Goal: Task Accomplishment & Management: Manage account settings

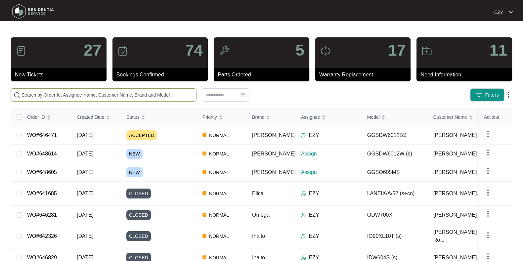
click at [88, 99] on span at bounding box center [104, 94] width 186 height 13
paste input "646471"
click at [88, 98] on input "646471" at bounding box center [108, 94] width 172 height 7
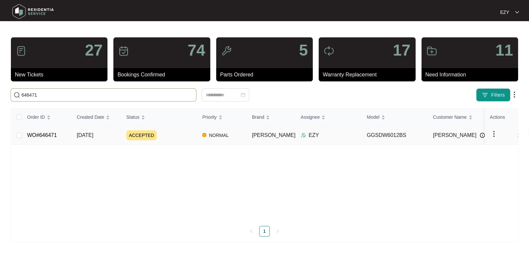
type input "646471"
click at [172, 136] on div "ACCEPTED" at bounding box center [161, 135] width 71 height 10
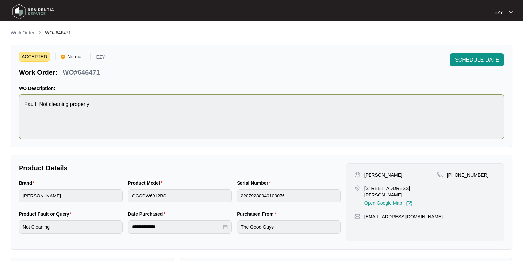
scroll to position [177, 0]
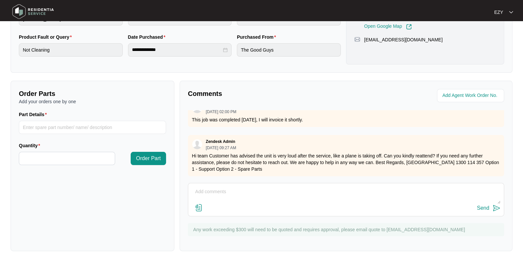
click at [275, 198] on textarea at bounding box center [346, 195] width 309 height 17
type textarea "No worries, I will re-book it."
click at [484, 211] on button "Send" at bounding box center [488, 208] width 23 height 9
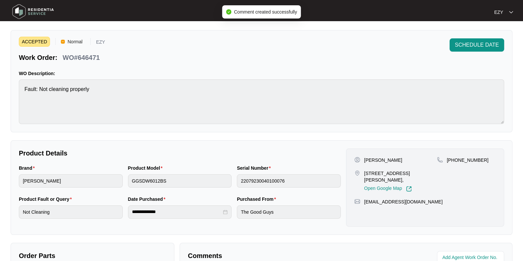
scroll to position [0, 0]
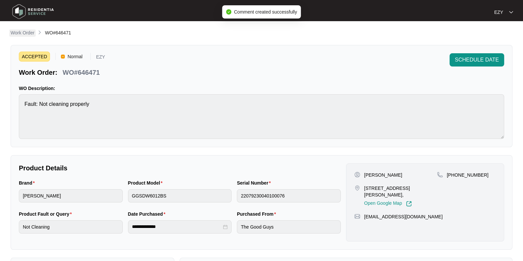
click at [10, 34] on link "Work Order" at bounding box center [22, 32] width 26 height 7
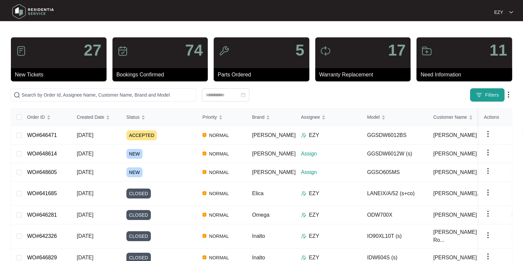
click at [479, 95] on img "button" at bounding box center [479, 95] width 7 height 7
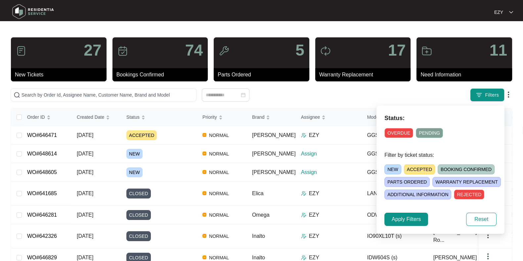
click at [389, 169] on span "NEW" at bounding box center [392, 169] width 17 height 10
click at [409, 219] on span "Apply Filters" at bounding box center [406, 219] width 29 height 8
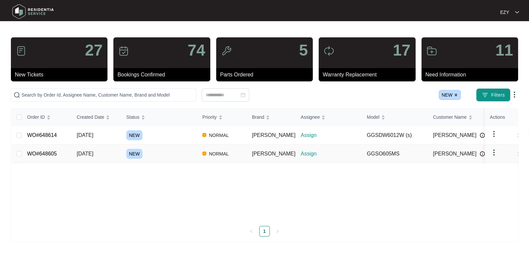
click at [172, 146] on td "NEW" at bounding box center [159, 154] width 76 height 19
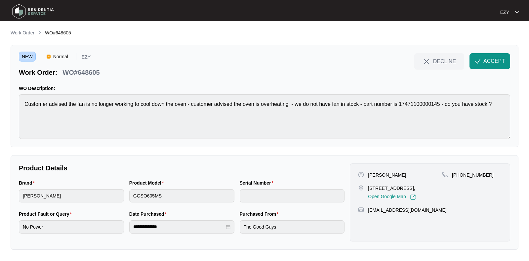
click at [86, 71] on p "WO#648605" at bounding box center [81, 72] width 37 height 9
copy div "WO#648605 DECLINE ACCEPT"
click at [128, 71] on div "NEW Normal EZY Work Order: WO#648605 DECLINE ACCEPT" at bounding box center [265, 65] width 492 height 24
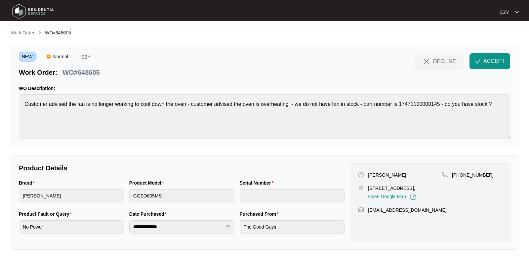
click at [95, 67] on div "WO#648605" at bounding box center [81, 71] width 42 height 12
copy p "648605"
click at [23, 34] on p "Work Order" at bounding box center [23, 32] width 24 height 7
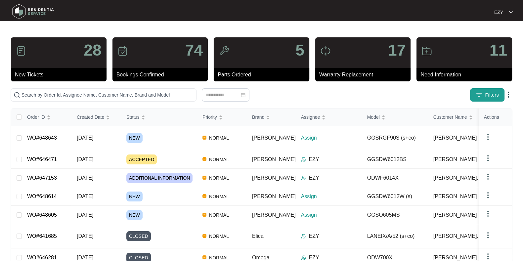
click at [482, 97] on img "button" at bounding box center [479, 95] width 7 height 7
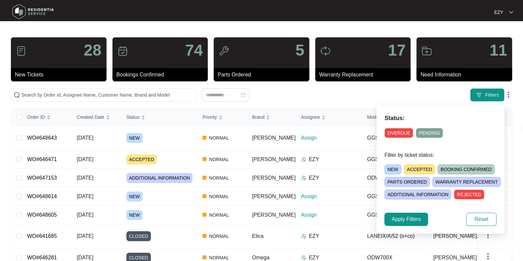
click at [398, 166] on span "NEW" at bounding box center [392, 169] width 17 height 10
click at [397, 220] on span "Apply Filters" at bounding box center [406, 219] width 29 height 8
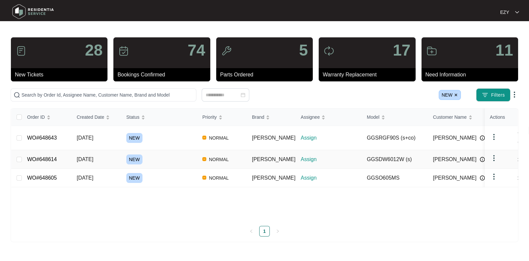
click at [149, 154] on div "NEW" at bounding box center [161, 159] width 71 height 10
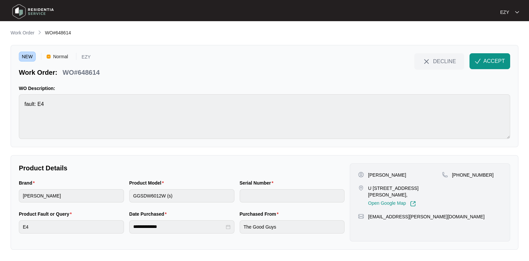
click at [89, 73] on p "WO#648614" at bounding box center [81, 72] width 37 height 9
copy div "WO#648614 DECLINE ACCEPT"
click at [370, 172] on p "[PERSON_NAME]" at bounding box center [387, 175] width 38 height 7
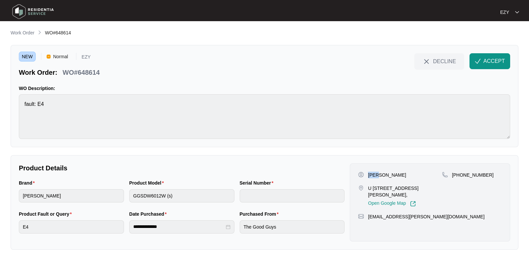
click at [370, 172] on p "[PERSON_NAME]" at bounding box center [387, 175] width 38 height 7
copy p "[PERSON_NAME]"
click at [378, 190] on p "U [STREET_ADDRESS][PERSON_NAME]," at bounding box center [405, 191] width 74 height 13
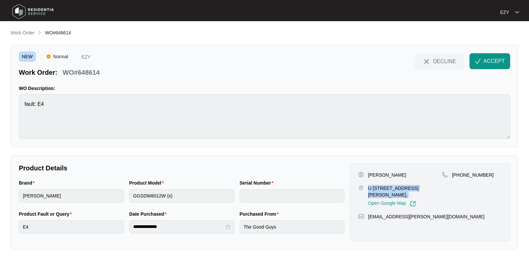
click at [378, 190] on p "U [STREET_ADDRESS][PERSON_NAME]," at bounding box center [405, 191] width 74 height 13
copy p "U [STREET_ADDRESS][PERSON_NAME],"
drag, startPoint x: 501, startPoint y: 177, endPoint x: 458, endPoint y: 177, distance: 43.0
click at [458, 177] on div "[PHONE_NUMBER]" at bounding box center [472, 175] width 60 height 7
click at [478, 183] on div "[PHONE_NUMBER]" at bounding box center [472, 189] width 60 height 35
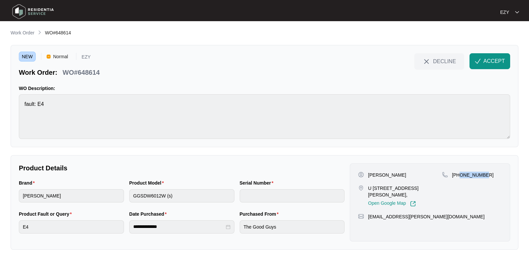
drag, startPoint x: 486, startPoint y: 179, endPoint x: 461, endPoint y: 176, distance: 25.1
click at [461, 176] on div "[PHONE_NUMBER]" at bounding box center [472, 189] width 60 height 35
copy p "403160461"
click at [488, 58] on span "ACCEPT" at bounding box center [495, 61] width 22 height 8
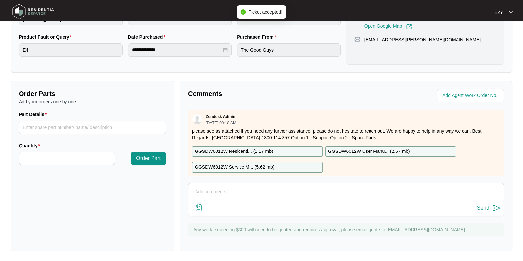
scroll to position [12, 0]
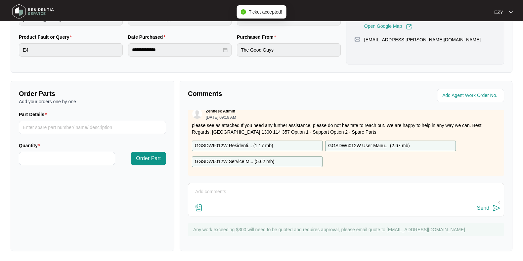
click at [253, 142] on p "GGSDW6012W Residenti... ( 1.17 mb )" at bounding box center [234, 145] width 78 height 7
click at [264, 158] on p "GGSDW6012W Service M... ( 5.62 mb )" at bounding box center [234, 161] width 79 height 7
click at [367, 142] on p "GGSDW6012W User Manu... ( 2.67 mb )" at bounding box center [369, 145] width 82 height 7
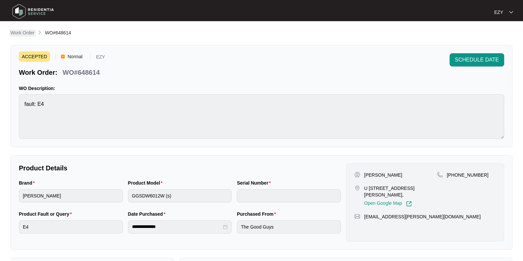
click at [18, 35] on p "Work Order" at bounding box center [23, 32] width 24 height 7
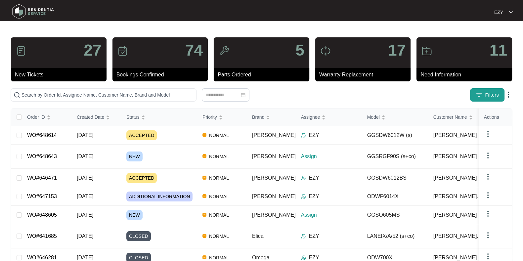
click at [481, 90] on button "Filters" at bounding box center [487, 94] width 34 height 13
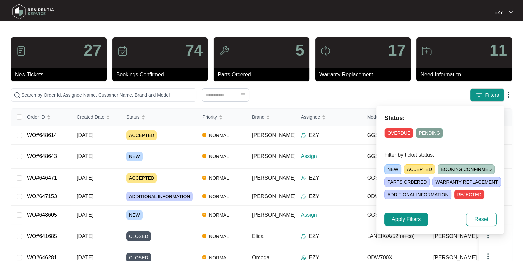
click at [387, 170] on span "NEW" at bounding box center [392, 169] width 17 height 10
click at [404, 218] on span "Apply Filters" at bounding box center [406, 219] width 29 height 8
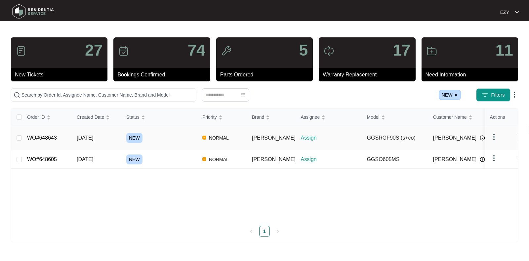
click at [167, 136] on div "NEW" at bounding box center [161, 138] width 71 height 10
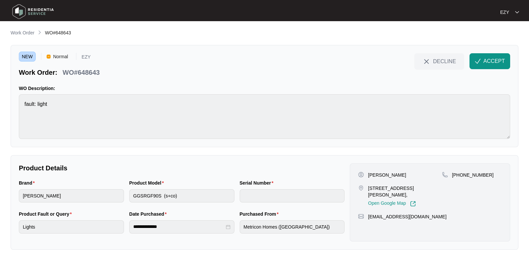
click at [80, 68] on p "WO#648643" at bounding box center [81, 72] width 37 height 9
copy div "WO#648643 DECLINE ACCEPT"
click at [380, 173] on p "[PERSON_NAME]" at bounding box center [387, 175] width 38 height 7
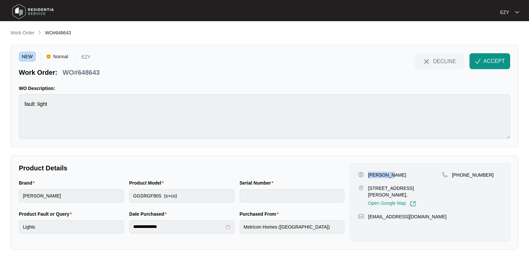
click at [380, 173] on p "[PERSON_NAME]" at bounding box center [387, 175] width 38 height 7
copy p "[PERSON_NAME]"
click at [384, 189] on p "[STREET_ADDRESS][PERSON_NAME]," at bounding box center [405, 191] width 74 height 13
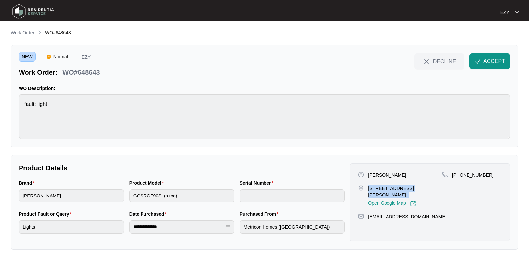
click at [384, 189] on p "[STREET_ADDRESS][PERSON_NAME]," at bounding box center [405, 191] width 74 height 13
copy p "[STREET_ADDRESS][PERSON_NAME],"
drag, startPoint x: 507, startPoint y: 177, endPoint x: 459, endPoint y: 179, distance: 48.0
click at [459, 179] on div "[PERSON_NAME] [STREET_ADDRESS][PERSON_NAME], Open Google Map [PHONE_NUMBER] [EM…" at bounding box center [430, 202] width 160 height 78
copy p "432399488"
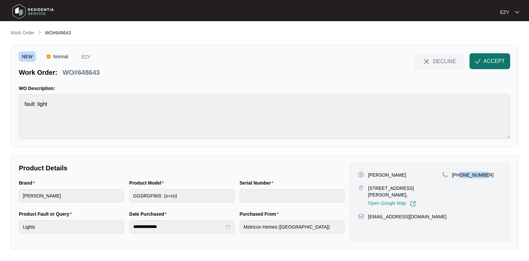
click at [492, 63] on span "ACCEPT" at bounding box center [495, 61] width 22 height 8
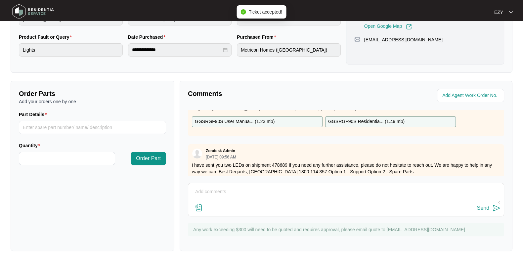
scroll to position [29, 0]
click at [281, 121] on div "GGSRGF90S User Manua... ( 1.23 mb )" at bounding box center [257, 122] width 131 height 11
click at [356, 120] on p "GGSRGF90S Residentia... ( 1.49 mb )" at bounding box center [366, 121] width 76 height 7
drag, startPoint x: 223, startPoint y: 164, endPoint x: 288, endPoint y: 164, distance: 64.8
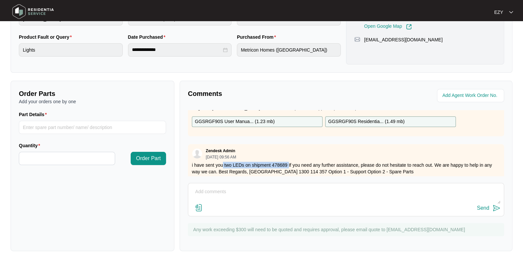
click at [288, 164] on p "i have sent you two LEDs on shipment 478689 If you need any further assistance,…" at bounding box center [346, 168] width 308 height 13
drag, startPoint x: 232, startPoint y: 161, endPoint x: 287, endPoint y: 162, distance: 55.9
click at [287, 162] on p "i have sent you two LEDs on shipment 478689 If you need any further assistance,…" at bounding box center [346, 168] width 308 height 13
drag, startPoint x: 222, startPoint y: 164, endPoint x: 287, endPoint y: 161, distance: 64.6
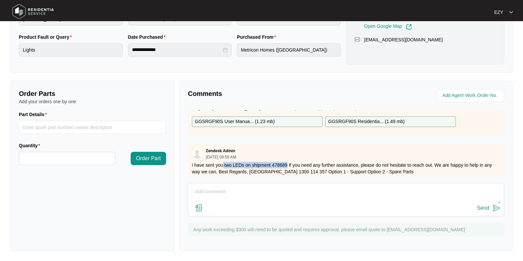
click at [287, 162] on p "i have sent you two LEDs on shipment 478689 If you need any further assistance,…" at bounding box center [346, 168] width 308 height 13
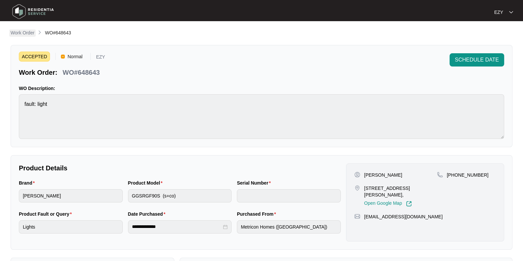
click at [24, 35] on p "Work Order" at bounding box center [23, 32] width 24 height 7
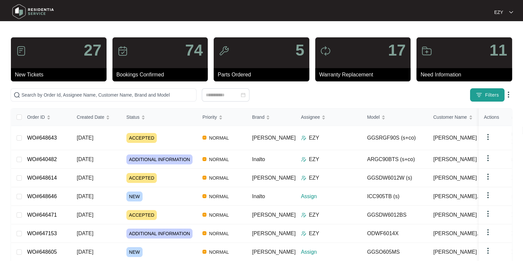
click at [476, 98] on img "button" at bounding box center [479, 95] width 7 height 7
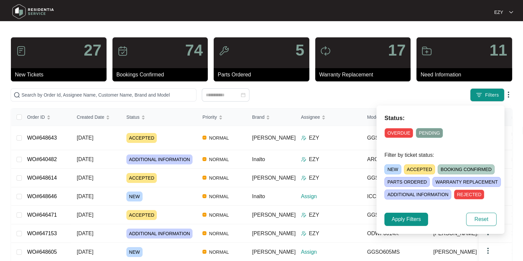
click at [396, 167] on span "NEW" at bounding box center [392, 169] width 17 height 10
click at [409, 217] on span "Apply Filters" at bounding box center [406, 219] width 29 height 8
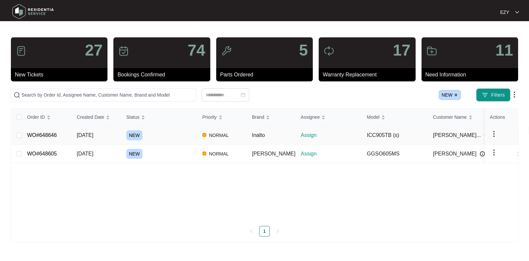
click at [178, 131] on div "NEW" at bounding box center [161, 135] width 71 height 10
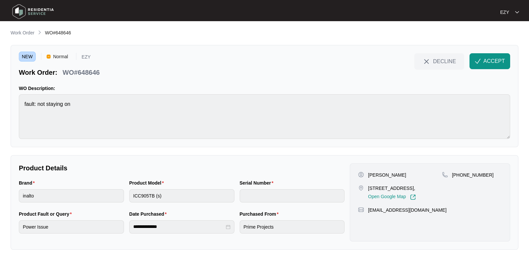
click at [101, 73] on div "WO#648646" at bounding box center [81, 71] width 42 height 12
click at [378, 176] on p "[PERSON_NAME]" at bounding box center [387, 175] width 38 height 7
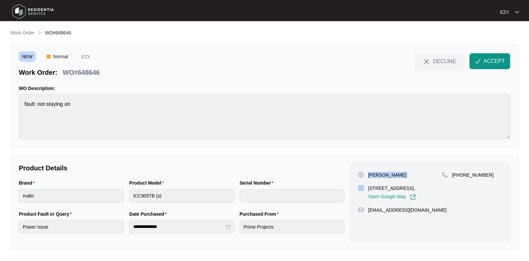
click at [378, 176] on p "[PERSON_NAME]" at bounding box center [387, 175] width 38 height 7
click at [378, 187] on p "[STREET_ADDRESS]," at bounding box center [392, 188] width 48 height 7
drag, startPoint x: 504, startPoint y: 171, endPoint x: 459, endPoint y: 178, distance: 45.5
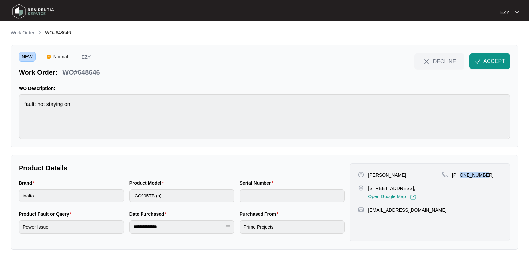
click at [459, 178] on div "[PERSON_NAME] [STREET_ADDRESS], Open Google Map [PHONE_NUMBER] [EMAIL_ADDRESS][…" at bounding box center [430, 202] width 160 height 78
click at [496, 60] on span "ACCEPT" at bounding box center [495, 61] width 22 height 8
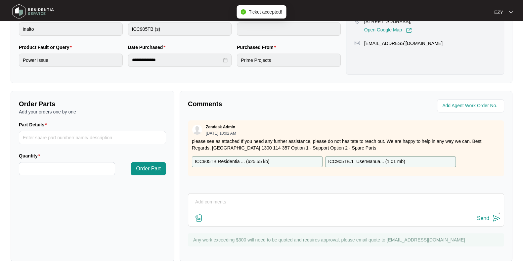
scroll to position [177, 0]
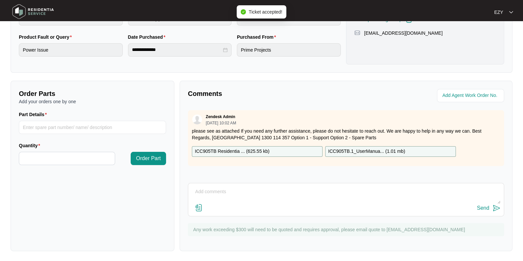
click at [288, 149] on div "ICC905TB Residentia ... ( 625.55 kb )" at bounding box center [257, 151] width 131 height 11
click at [375, 151] on p "ICC905TB.1_UserManua... ( 1.01 mb )" at bounding box center [366, 151] width 77 height 7
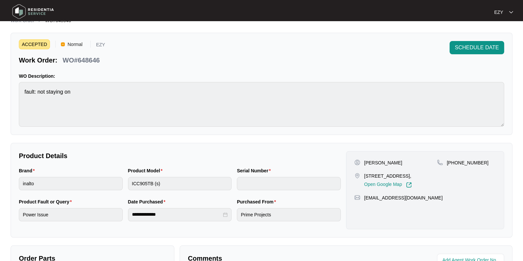
scroll to position [0, 0]
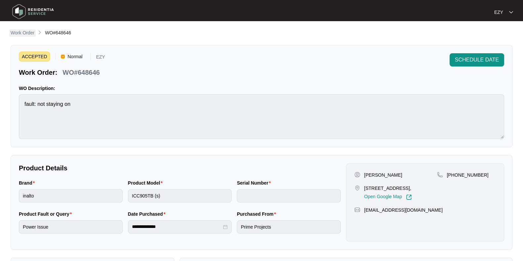
click at [24, 35] on p "Work Order" at bounding box center [23, 32] width 24 height 7
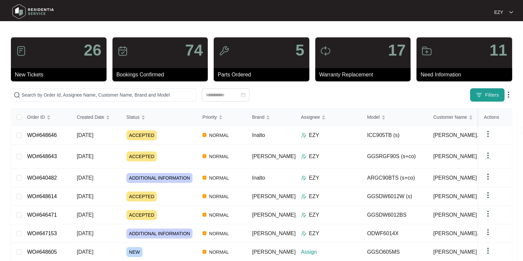
click at [498, 95] on span "Filters" at bounding box center [492, 95] width 14 height 7
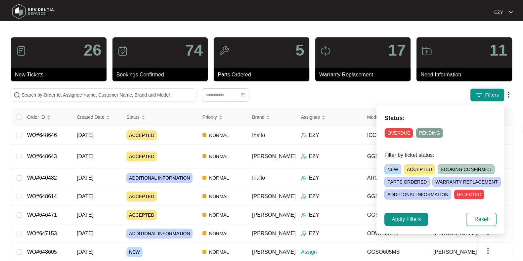
click at [394, 165] on span "NEW" at bounding box center [392, 169] width 17 height 10
click at [410, 215] on span "Apply Filters" at bounding box center [406, 219] width 29 height 8
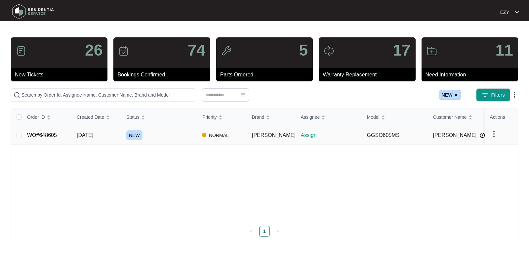
click at [175, 135] on div "NEW" at bounding box center [161, 135] width 71 height 10
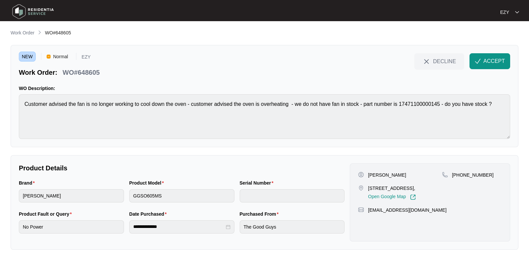
click at [90, 77] on div "NEW Normal EZY Work Order: WO#648605 DECLINE ACCEPT WO Description: Customer ad…" at bounding box center [265, 96] width 508 height 102
click at [84, 73] on p "WO#648605" at bounding box center [81, 72] width 37 height 9
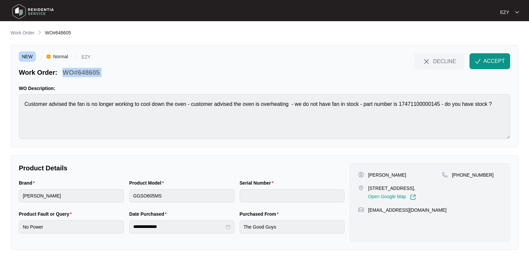
click at [84, 73] on p "WO#648605" at bounding box center [81, 72] width 37 height 9
click at [381, 173] on p "[PERSON_NAME]" at bounding box center [387, 175] width 38 height 7
click at [386, 185] on p "[STREET_ADDRESS]," at bounding box center [392, 188] width 48 height 7
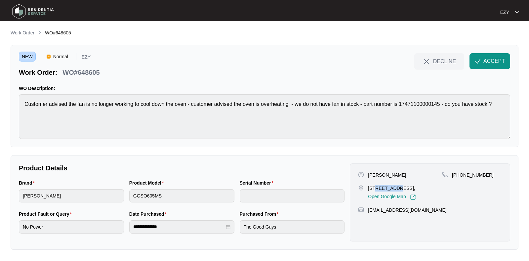
click at [386, 185] on p "[STREET_ADDRESS]," at bounding box center [392, 188] width 48 height 7
drag, startPoint x: 512, startPoint y: 185, endPoint x: 461, endPoint y: 179, distance: 51.3
click at [461, 179] on div "[PERSON_NAME] [STREET_ADDRESS], Open Google Map [PHONE_NUMBER] [EMAIL_ADDRESS][…" at bounding box center [430, 202] width 166 height 78
click at [491, 58] on span "ACCEPT" at bounding box center [495, 61] width 22 height 8
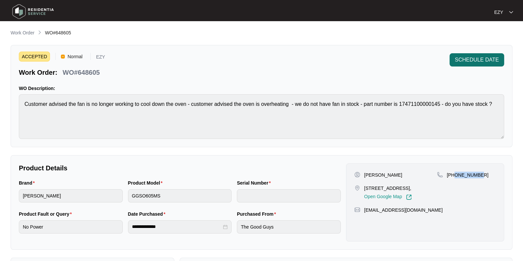
click at [481, 61] on span "SCHEDULE DATE" at bounding box center [477, 60] width 44 height 8
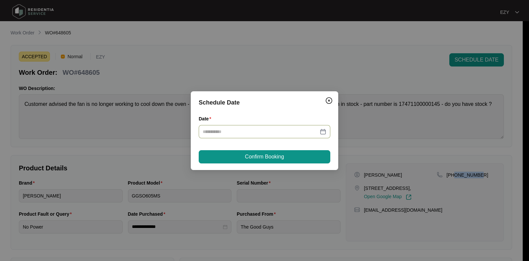
click at [301, 126] on div at bounding box center [265, 131] width 132 height 13
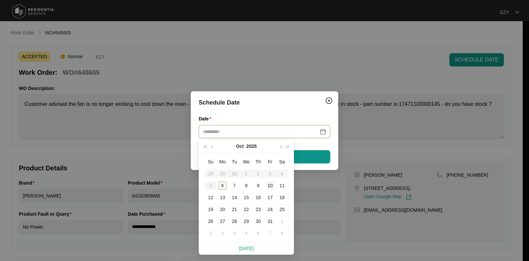
type input "**********"
click at [268, 185] on div "10" at bounding box center [270, 186] width 8 height 8
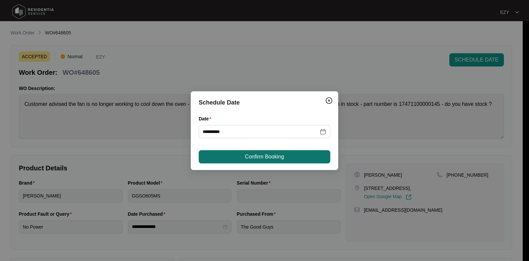
click at [264, 159] on span "Confirm Booking" at bounding box center [264, 157] width 39 height 8
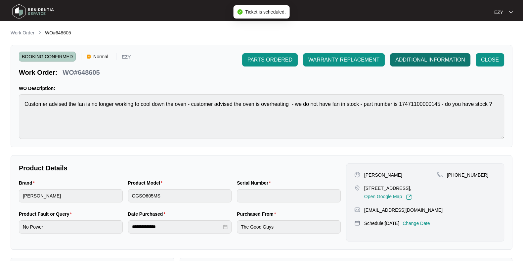
click at [413, 62] on span "ADDITIONAL INFORMATION" at bounding box center [430, 60] width 70 height 8
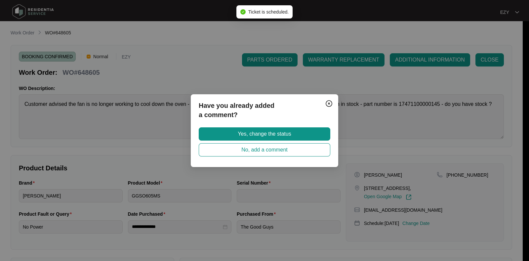
click at [314, 127] on div "Have you already added a comment? Yes, change the status No, add a comment" at bounding box center [265, 130] width 148 height 73
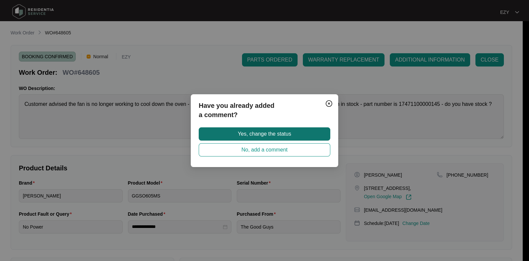
click at [309, 131] on button "Yes, change the status" at bounding box center [265, 133] width 132 height 13
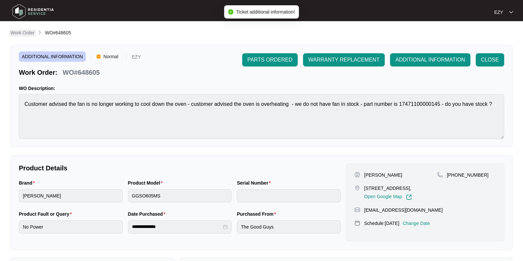
click at [13, 35] on p "Work Order" at bounding box center [23, 32] width 24 height 7
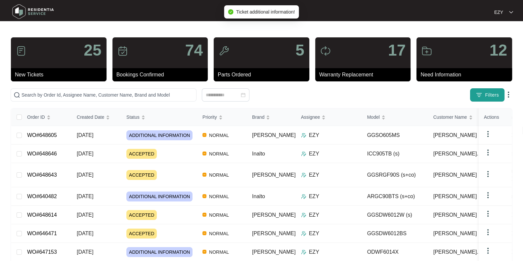
click at [490, 92] on span "Filters" at bounding box center [492, 95] width 14 height 7
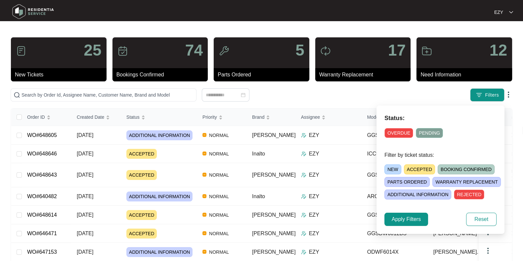
click at [424, 164] on span "ACCEPTED" at bounding box center [419, 169] width 31 height 10
click at [410, 214] on button "Apply Filters" at bounding box center [406, 219] width 44 height 13
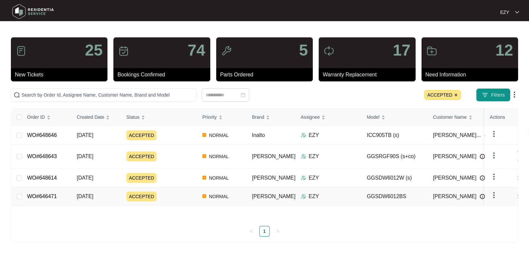
click at [172, 192] on div "ACCEPTED" at bounding box center [161, 197] width 71 height 10
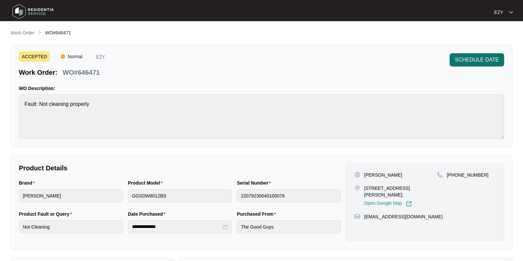
click at [477, 57] on span "SCHEDULE DATE" at bounding box center [477, 60] width 44 height 8
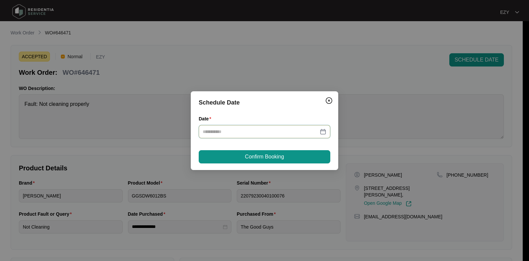
click at [263, 132] on input "Date" at bounding box center [261, 131] width 116 height 7
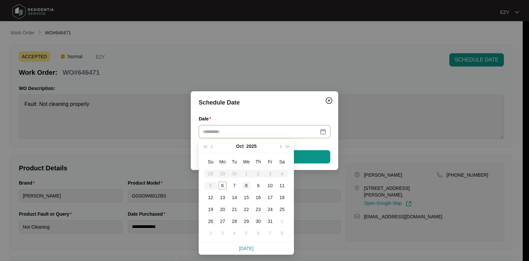
type input "**********"
click at [248, 186] on div "8" at bounding box center [246, 186] width 8 height 8
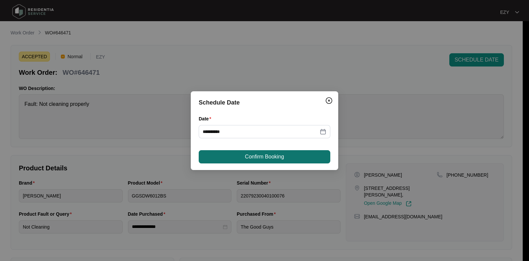
click at [260, 163] on button "Confirm Booking" at bounding box center [265, 156] width 132 height 13
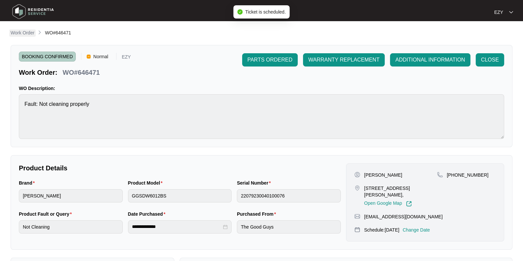
click at [21, 35] on p "Work Order" at bounding box center [23, 32] width 24 height 7
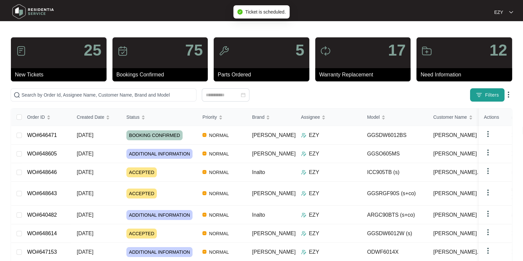
click at [494, 90] on button "Filters" at bounding box center [487, 94] width 34 height 13
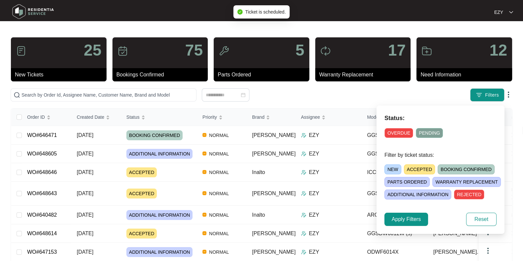
click at [408, 172] on span "ACCEPTED" at bounding box center [419, 169] width 31 height 10
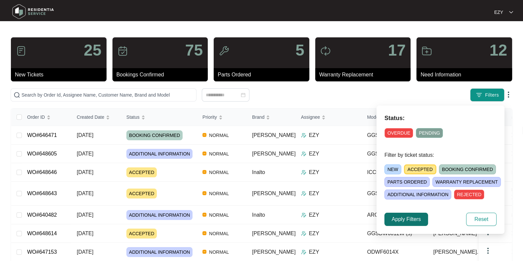
click at [401, 221] on span "Apply Filters" at bounding box center [406, 219] width 29 height 8
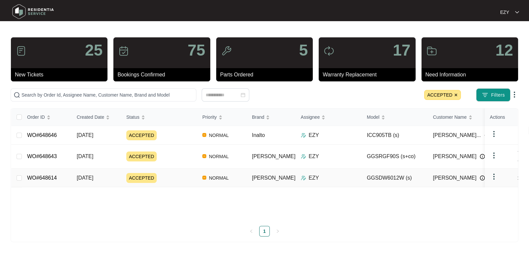
click at [180, 169] on td "ACCEPTED" at bounding box center [159, 178] width 76 height 19
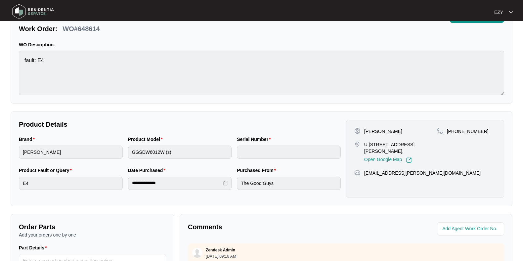
scroll to position [31, 0]
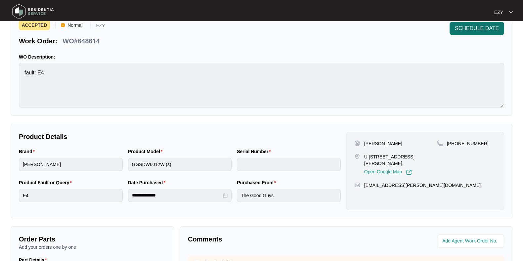
click at [498, 30] on span "SCHEDULE DATE" at bounding box center [477, 28] width 44 height 8
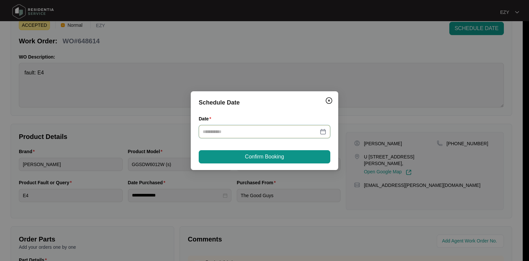
click at [253, 133] on input "Date" at bounding box center [261, 131] width 116 height 7
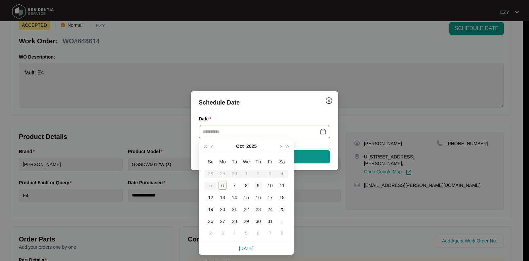
type input "**********"
click at [256, 188] on div "9" at bounding box center [258, 186] width 8 height 8
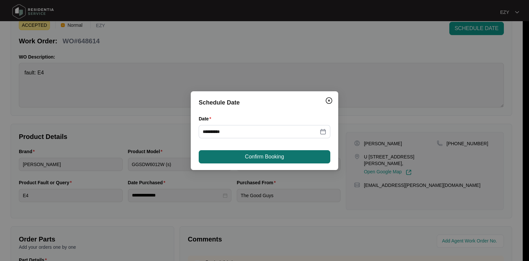
click at [246, 160] on span "Confirm Booking" at bounding box center [264, 157] width 39 height 8
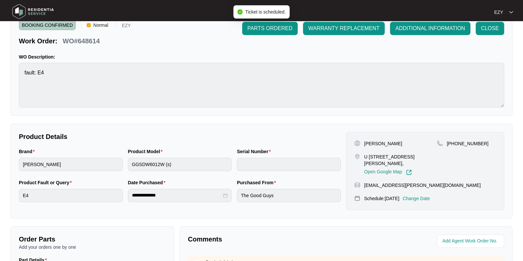
scroll to position [0, 0]
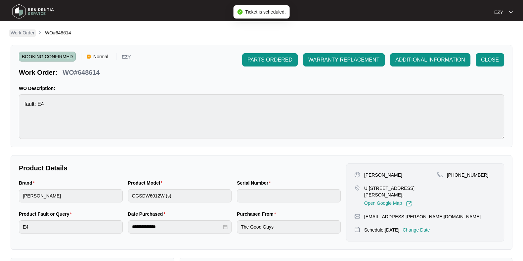
click at [30, 34] on p "Work Order" at bounding box center [23, 32] width 24 height 7
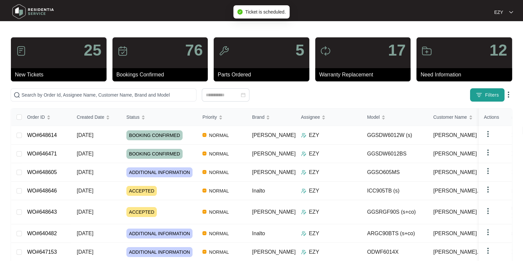
click at [490, 95] on span "Filters" at bounding box center [492, 95] width 14 height 7
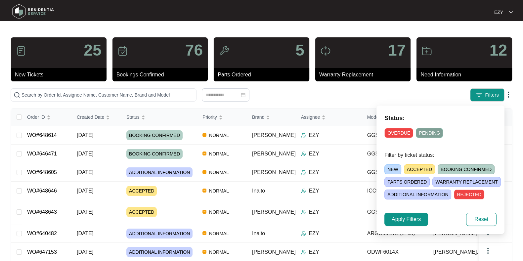
click at [412, 173] on span "ACCEPTED" at bounding box center [419, 169] width 31 height 10
click at [402, 215] on span "Apply Filters" at bounding box center [406, 219] width 29 height 8
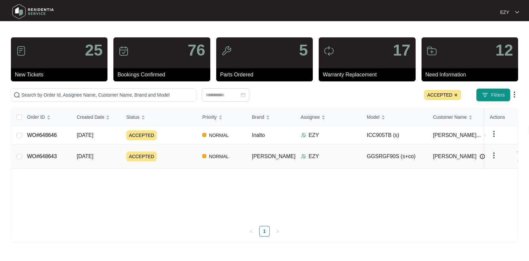
click at [167, 151] on div "ACCEPTED" at bounding box center [161, 156] width 71 height 10
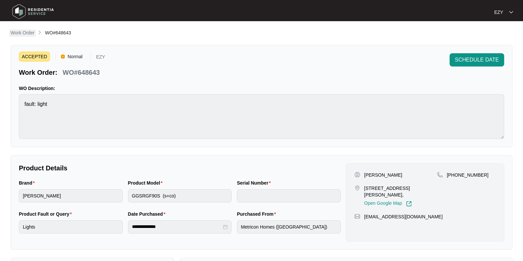
click at [27, 30] on p "Work Order" at bounding box center [23, 32] width 24 height 7
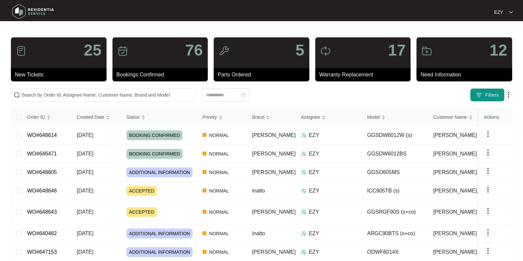
click at [466, 96] on div "Filters" at bounding box center [409, 94] width 206 height 13
click at [472, 97] on button "Filters" at bounding box center [487, 94] width 34 height 13
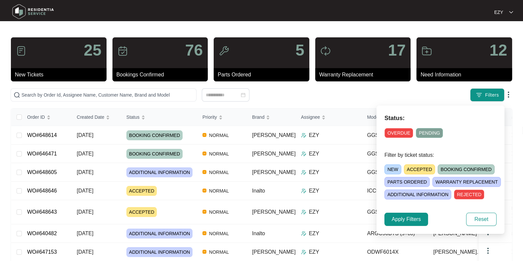
click at [413, 172] on span "ACCEPTED" at bounding box center [419, 169] width 31 height 10
click at [394, 218] on span "Apply Filters" at bounding box center [406, 219] width 29 height 8
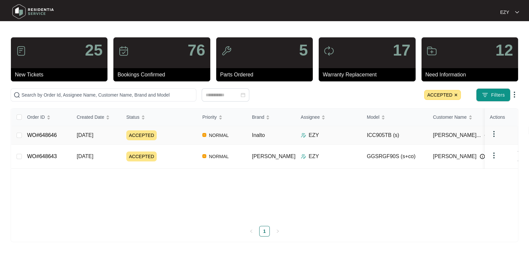
click at [171, 133] on div "ACCEPTED" at bounding box center [161, 135] width 71 height 10
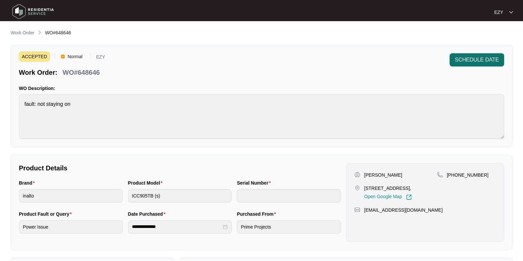
click at [496, 58] on span "SCHEDULE DATE" at bounding box center [477, 60] width 44 height 8
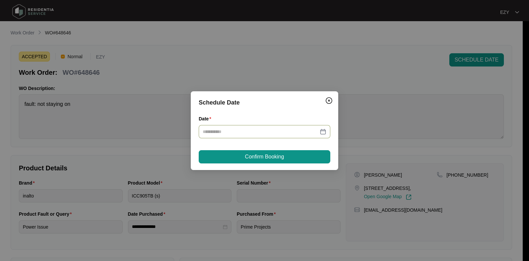
click at [278, 136] on div at bounding box center [265, 131] width 132 height 13
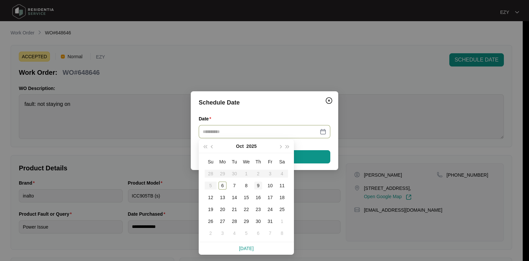
type input "**********"
click at [263, 184] on td "9" at bounding box center [258, 186] width 12 height 12
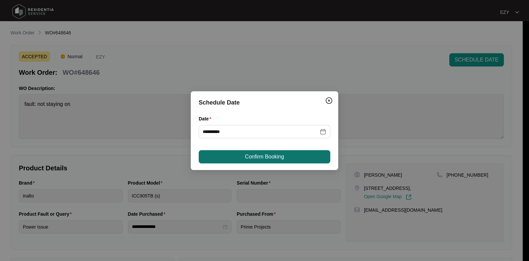
click at [262, 159] on span "Confirm Booking" at bounding box center [264, 157] width 39 height 8
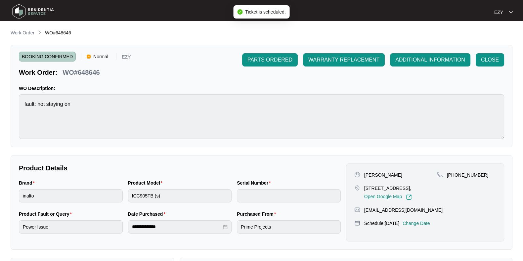
click at [13, 38] on div "**********" at bounding box center [262, 228] width 502 height 399
click at [25, 33] on p "Work Order" at bounding box center [23, 32] width 24 height 7
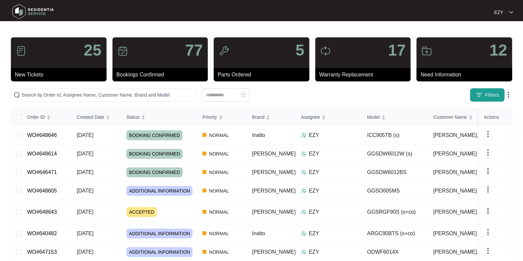
click at [496, 90] on button "Filters" at bounding box center [487, 94] width 34 height 13
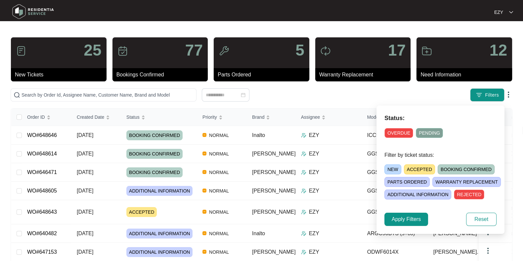
click at [404, 136] on span "OVERDUE" at bounding box center [398, 133] width 29 height 10
click at [413, 219] on span "Apply Filters" at bounding box center [406, 219] width 29 height 8
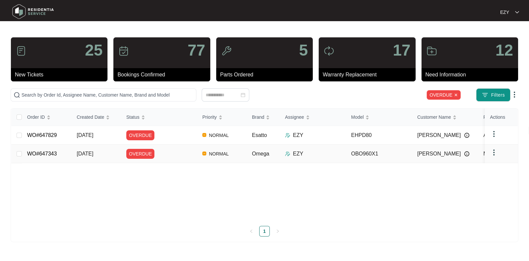
click at [181, 156] on div "OVERDUE" at bounding box center [161, 154] width 71 height 10
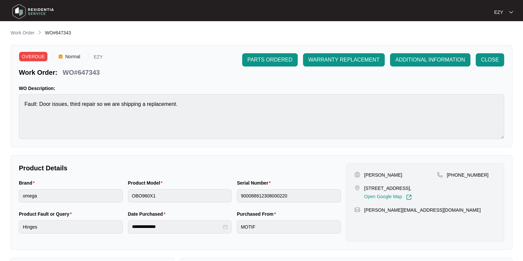
click at [90, 72] on p "WO#647343" at bounding box center [81, 72] width 37 height 9
click at [28, 34] on p "Work Order" at bounding box center [23, 32] width 24 height 7
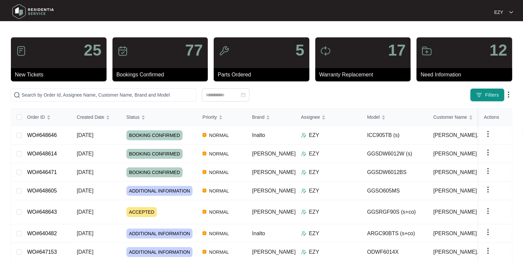
click at [488, 87] on div "25 New Tickets 77 Bookings Confirmed 5 Parts Ordered 17 Warranty Replacement 12…" at bounding box center [262, 193] width 502 height 313
click at [491, 95] on span "Filters" at bounding box center [492, 95] width 14 height 7
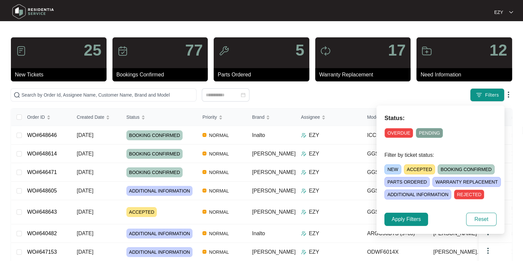
click at [399, 132] on span "OVERDUE" at bounding box center [398, 133] width 29 height 10
click at [411, 220] on span "Apply Filters" at bounding box center [406, 219] width 29 height 8
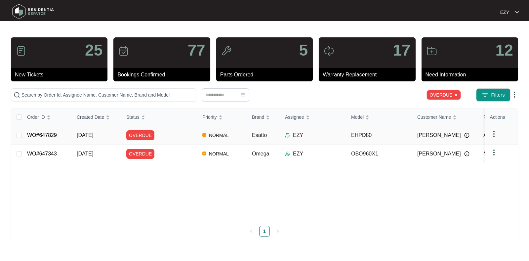
click at [161, 136] on div "OVERDUE" at bounding box center [161, 135] width 71 height 10
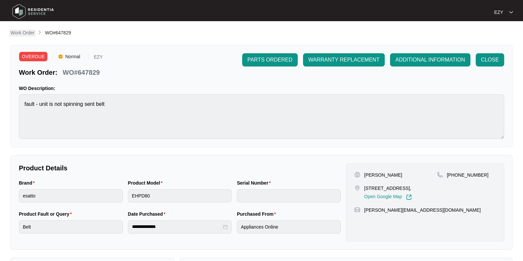
click at [24, 34] on p "Work Order" at bounding box center [23, 32] width 24 height 7
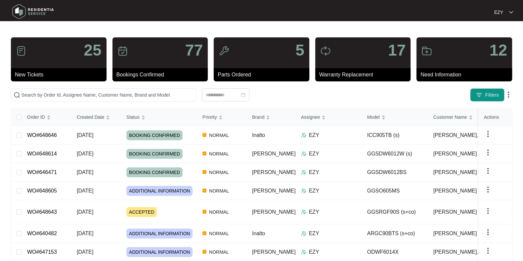
scroll to position [84, 0]
